Goal: Task Accomplishment & Management: Complete application form

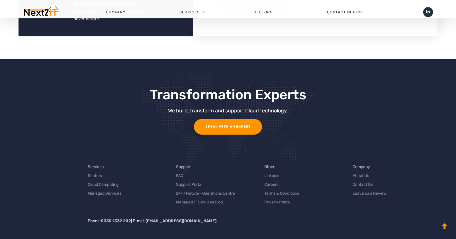
scroll to position [997, 0]
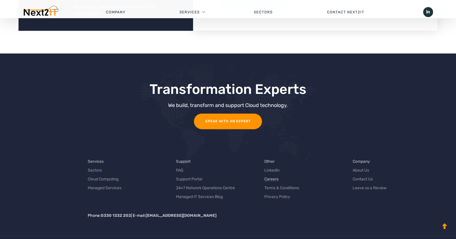
click at [273, 176] on link "Careers" at bounding box center [271, 179] width 14 height 6
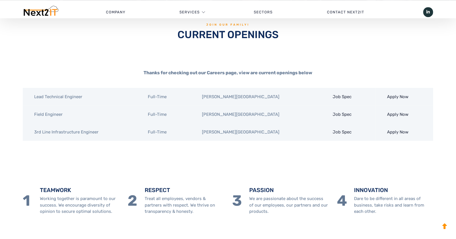
scroll to position [191, 0]
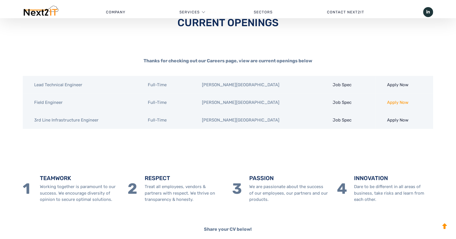
click at [394, 103] on link "Apply Now" at bounding box center [397, 102] width 21 height 5
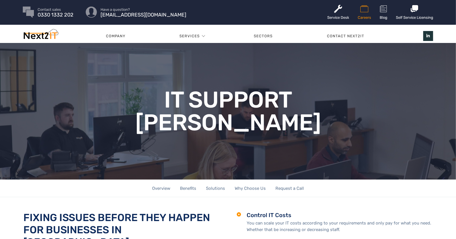
click at [362, 17] on link "Careers" at bounding box center [363, 12] width 13 height 25
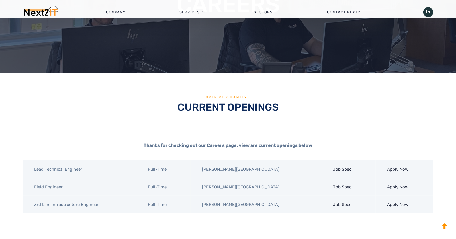
scroll to position [114, 0]
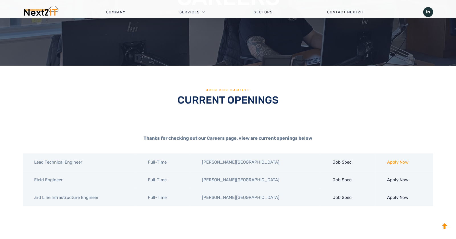
click at [396, 162] on link "Apply Now" at bounding box center [397, 162] width 21 height 5
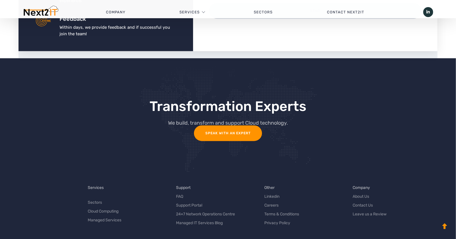
scroll to position [96, 0]
